Goal: Find contact information

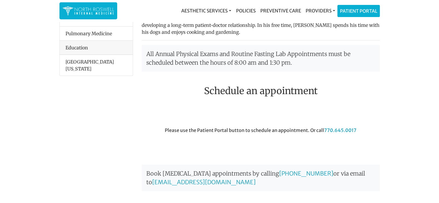
scroll to position [117, 0]
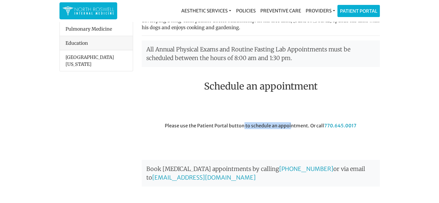
drag, startPoint x: 244, startPoint y: 117, endPoint x: 291, endPoint y: 115, distance: 47.4
click at [291, 122] on div "Please use the Patient Portal button to schedule an appointment. Or call [PHONE…" at bounding box center [260, 138] width 247 height 32
drag, startPoint x: 365, startPoint y: 116, endPoint x: 324, endPoint y: 119, distance: 42.0
click at [324, 122] on div "Please use the Patient Portal button to schedule an appointment. Or call [PHONE…" at bounding box center [260, 138] width 247 height 32
copy link "770.645.0017"
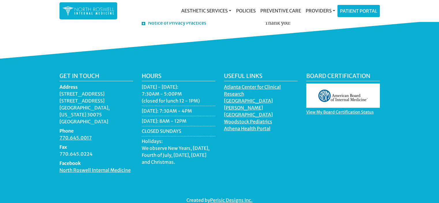
scroll to position [392, 0]
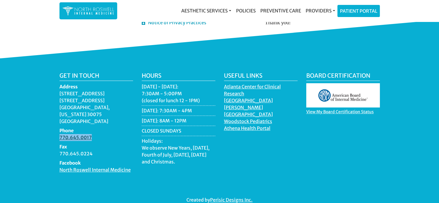
drag, startPoint x: 93, startPoint y: 124, endPoint x: 59, endPoint y: 126, distance: 33.5
click at [59, 134] on dd "770.645.0017" at bounding box center [96, 137] width 74 height 7
copy link "770.645.0017"
drag, startPoint x: 60, startPoint y: 86, endPoint x: 107, endPoint y: 91, distance: 47.6
click at [107, 91] on dd "[STREET_ADDRESS][US_STATE]" at bounding box center [96, 107] width 74 height 35
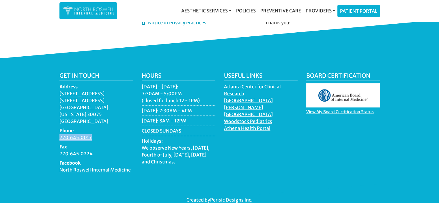
copy dd "[STREET_ADDRESS]"
drag, startPoint x: 57, startPoint y: 101, endPoint x: 76, endPoint y: 102, distance: 18.8
click at [76, 102] on div "Get in touch Address [STREET_ADDRESS][US_STATE] Phone 770.645.0017 Fax 770.645.…" at bounding box center [96, 125] width 82 height 106
copy dd "Roswell"
drag, startPoint x: 97, startPoint y: 102, endPoint x: 112, endPoint y: 101, distance: 15.3
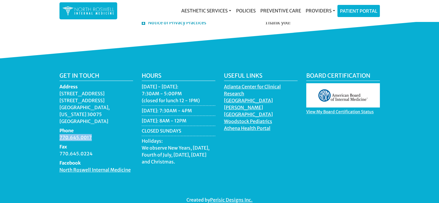
click at [112, 101] on dd "[STREET_ADDRESS][US_STATE]" at bounding box center [96, 107] width 74 height 35
copy dd "30075"
